Goal: Task Accomplishment & Management: Manage account settings

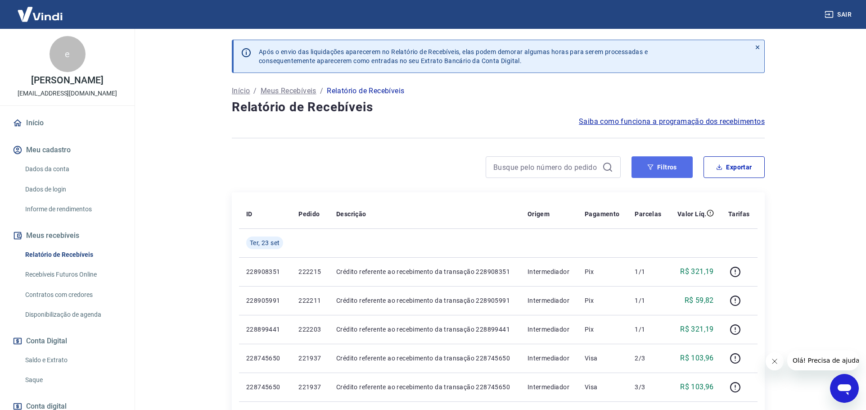
click at [658, 165] on button "Filtros" at bounding box center [661, 167] width 61 height 22
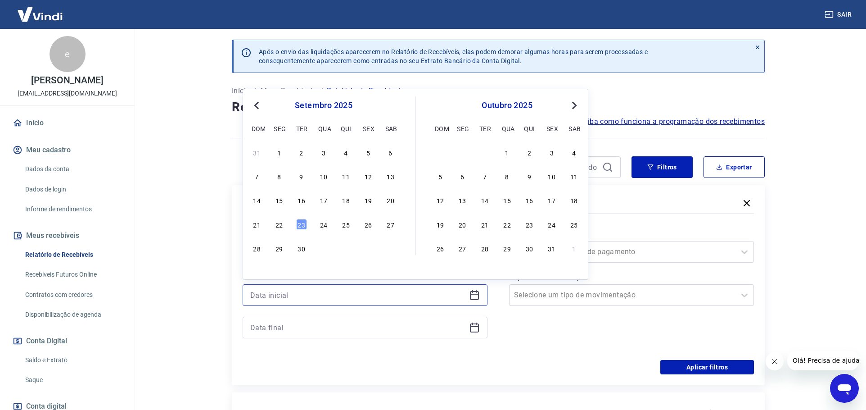
click at [273, 293] on input at bounding box center [357, 295] width 215 height 14
click at [282, 219] on div "22" at bounding box center [279, 224] width 11 height 11
type input "[DATE]"
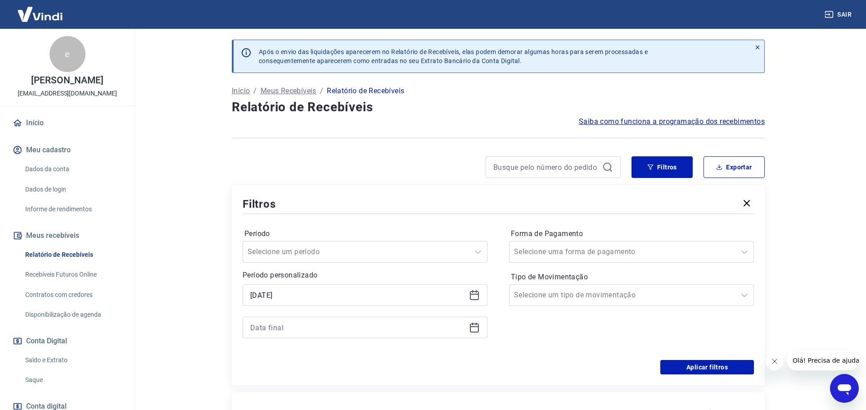
click at [257, 318] on div at bounding box center [365, 327] width 245 height 22
click at [256, 324] on input at bounding box center [357, 327] width 215 height 14
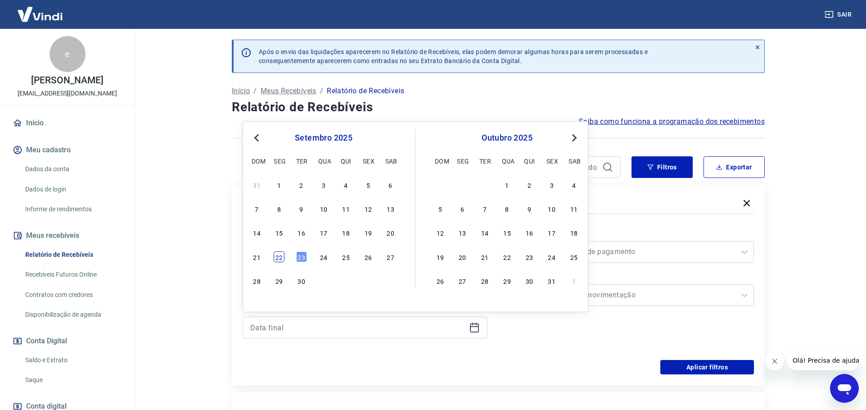
click at [280, 255] on div "22" at bounding box center [279, 256] width 11 height 11
type input "[DATE]"
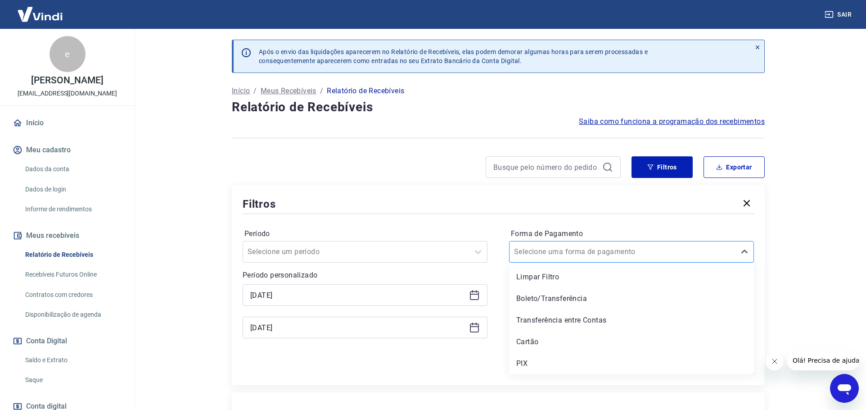
click at [540, 253] on input "Forma de Pagamento" at bounding box center [559, 251] width 91 height 11
click at [537, 300] on div "Boleto/Transferência" at bounding box center [631, 298] width 245 height 18
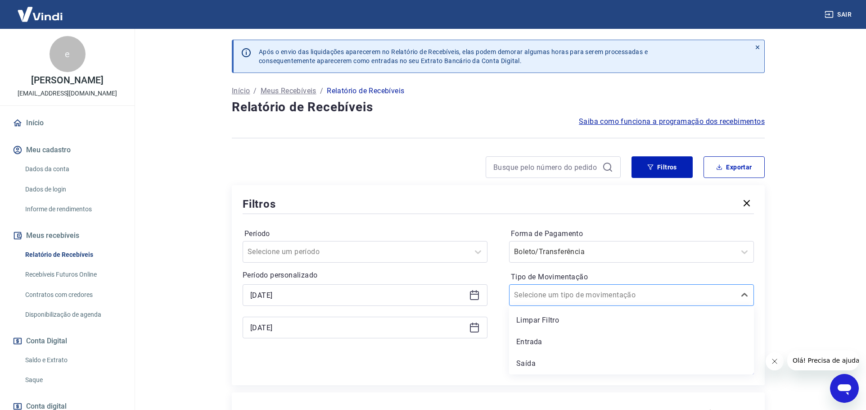
click at [534, 298] on input "Tipo de Movimentação" at bounding box center [559, 294] width 91 height 11
click at [523, 361] on div "Saída" at bounding box center [631, 363] width 245 height 18
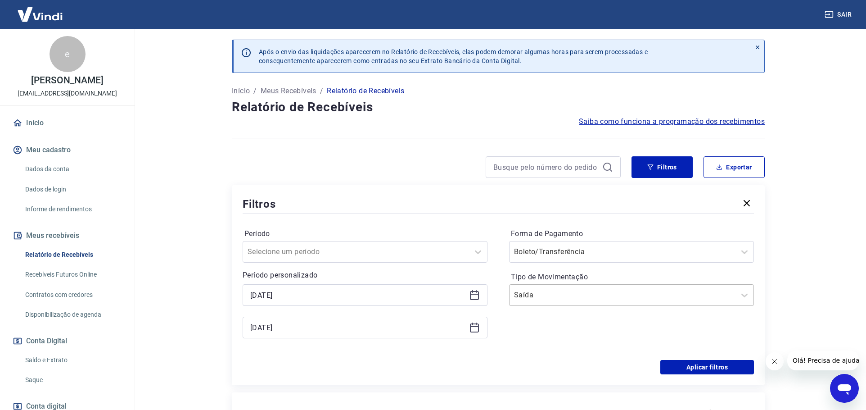
click at [531, 302] on div "Saída" at bounding box center [622, 295] width 226 height 16
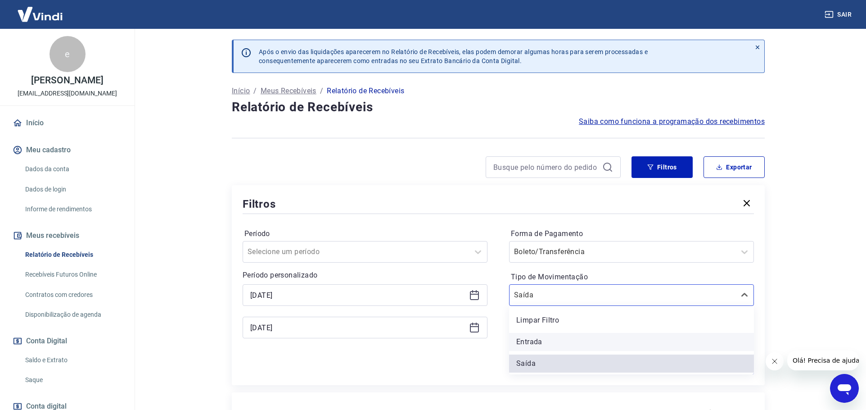
click at [526, 343] on div "Entrada" at bounding box center [631, 342] width 245 height 18
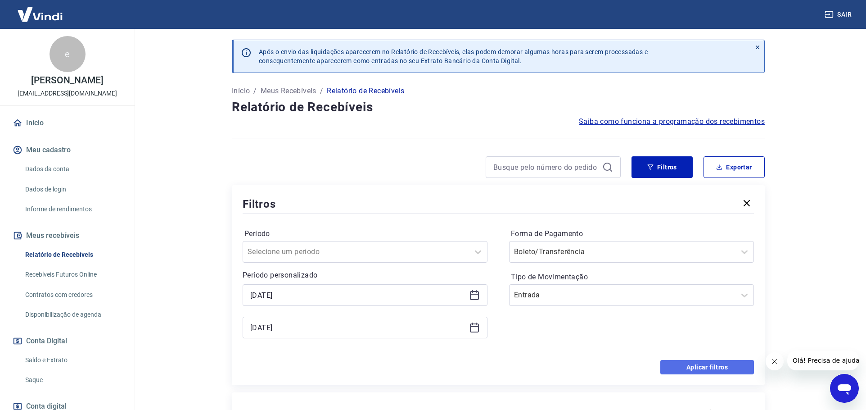
click at [703, 368] on button "Aplicar filtros" at bounding box center [707, 367] width 94 height 14
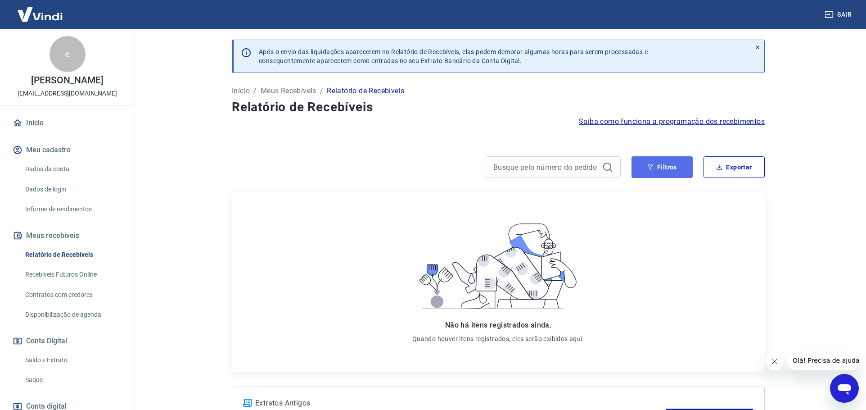
click at [658, 169] on button "Filtros" at bounding box center [661, 167] width 61 height 22
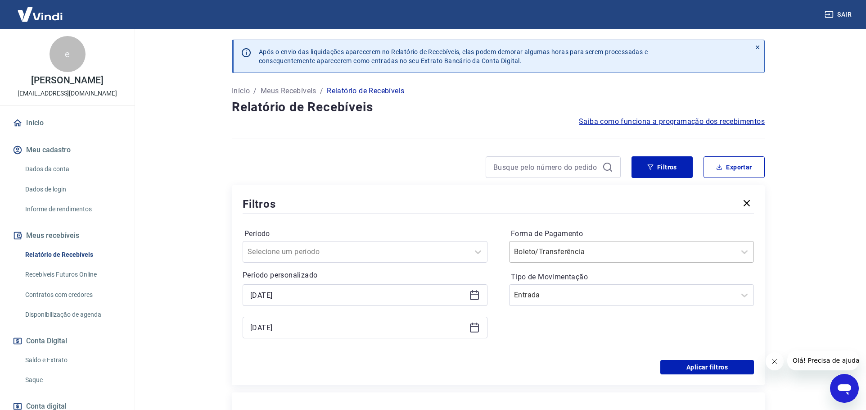
click at [563, 247] on input "Forma de Pagamento" at bounding box center [559, 251] width 91 height 11
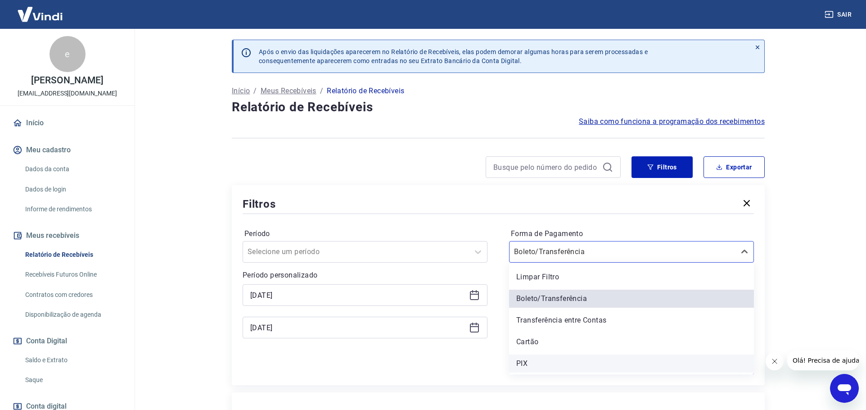
click at [532, 365] on div "PIX" at bounding box center [631, 363] width 245 height 18
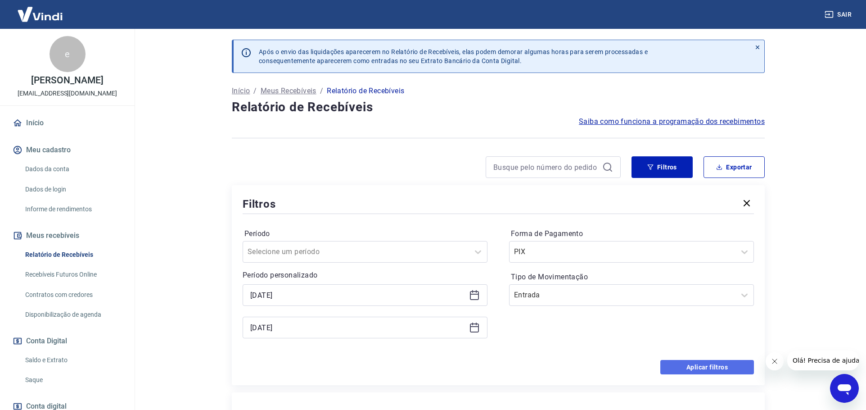
click at [697, 367] on button "Aplicar filtros" at bounding box center [707, 367] width 94 height 14
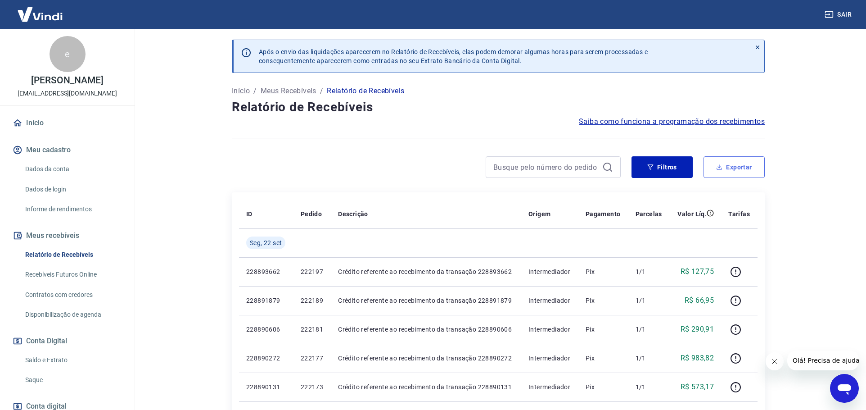
click at [739, 168] on button "Exportar" at bounding box center [733, 167] width 61 height 22
type input "[DATE]"
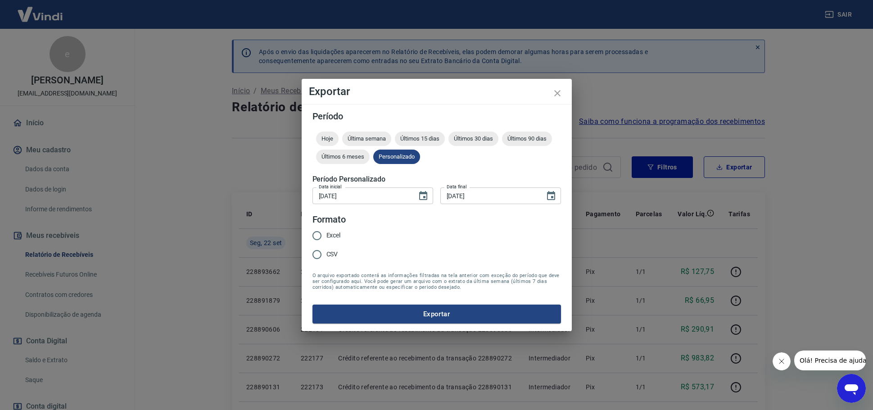
click at [322, 232] on input "Excel" at bounding box center [316, 235] width 19 height 19
radio input "true"
click at [459, 326] on div "Período Hoje Última semana Últimos 15 dias Últimos 30 dias Últimos 90 dias Últi…" at bounding box center [437, 217] width 270 height 227
click at [460, 320] on button "Exportar" at bounding box center [436, 313] width 248 height 19
